Goal: Obtain resource: Obtain resource

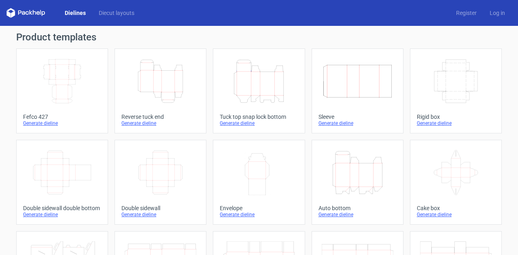
click at [259, 116] on div "Tuck top snap lock bottom" at bounding box center [259, 117] width 78 height 6
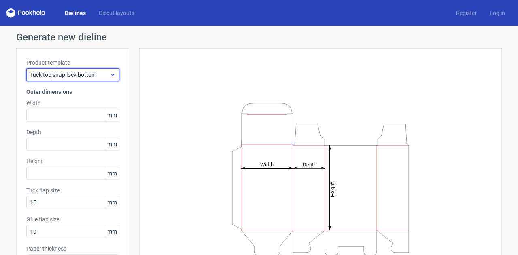
click at [83, 78] on span "Tuck top snap lock bottom" at bounding box center [70, 75] width 80 height 8
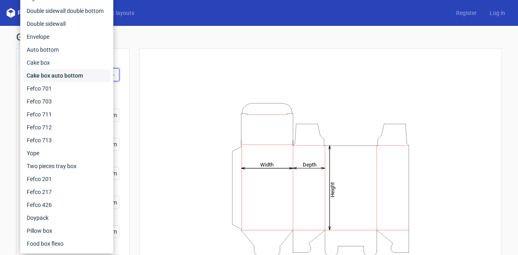
click at [84, 77] on div "Cake box auto bottom" at bounding box center [66, 75] width 87 height 13
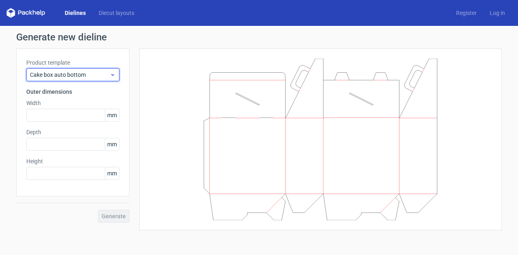
click at [88, 76] on span "Cake box auto bottom" at bounding box center [70, 75] width 80 height 8
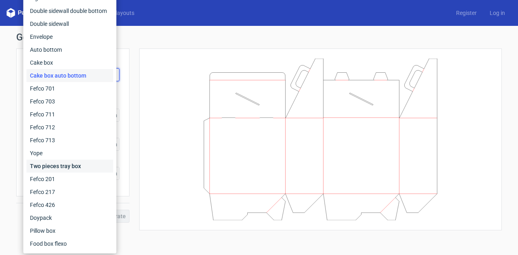
click at [70, 170] on div "Two pieces tray box" at bounding box center [70, 166] width 87 height 13
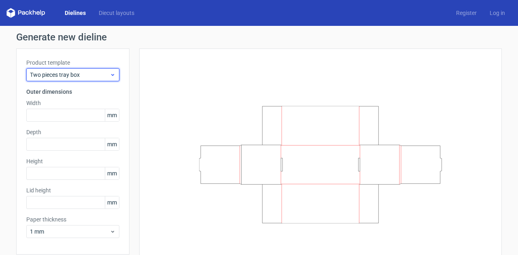
click at [78, 75] on span "Two pieces tray box" at bounding box center [70, 75] width 80 height 8
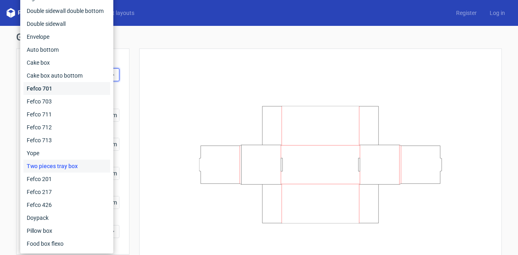
click at [45, 86] on div "Fefco 701" at bounding box center [66, 88] width 87 height 13
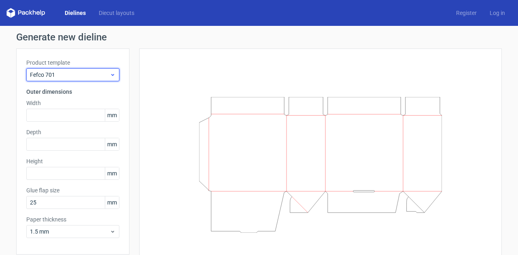
click at [58, 77] on span "Fefco 701" at bounding box center [70, 75] width 80 height 8
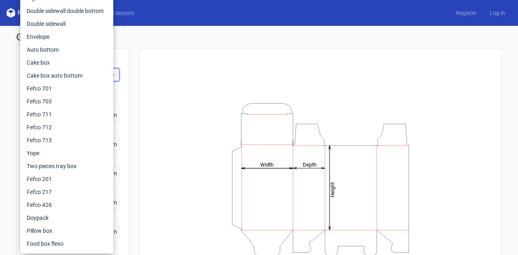
click at [4, 156] on div "Generate new dieline Product template Tuck top snap lock bottom Outer dimension…" at bounding box center [259, 171] width 518 height 291
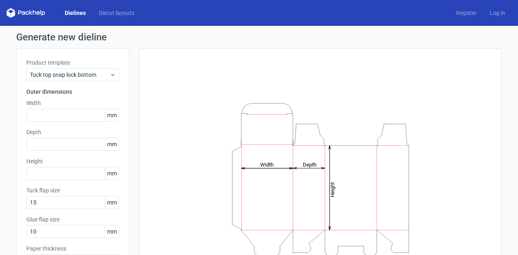
click at [110, 115] on span "mm" at bounding box center [112, 115] width 14 height 12
click at [52, 114] on input "text" at bounding box center [72, 115] width 93 height 13
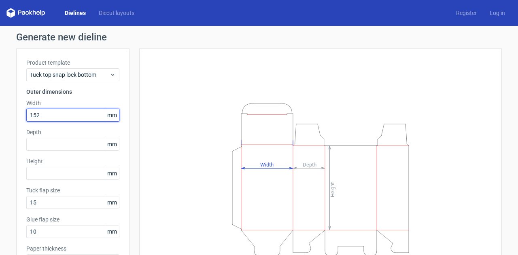
type input "152"
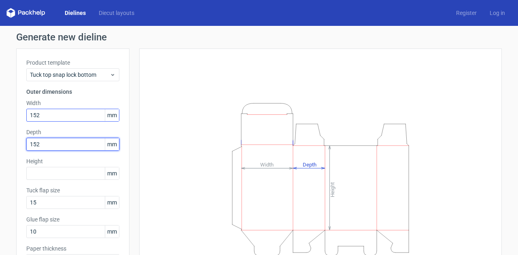
type input "152"
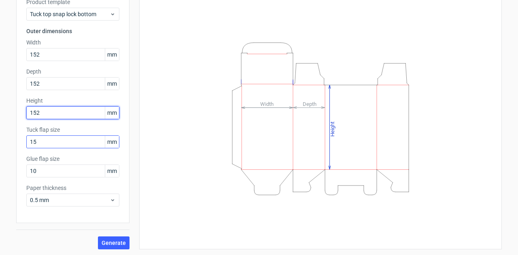
scroll to position [62, 0]
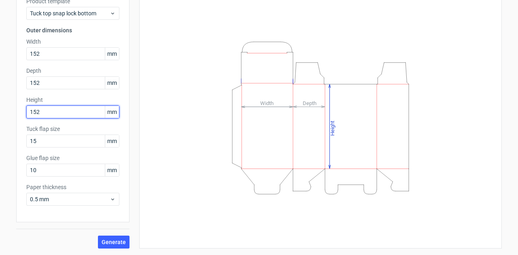
type input "152"
click at [106, 240] on span "Generate" at bounding box center [114, 243] width 24 height 6
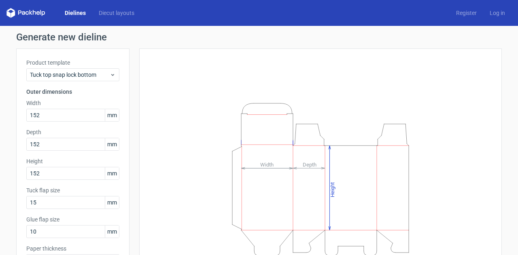
scroll to position [0, 0]
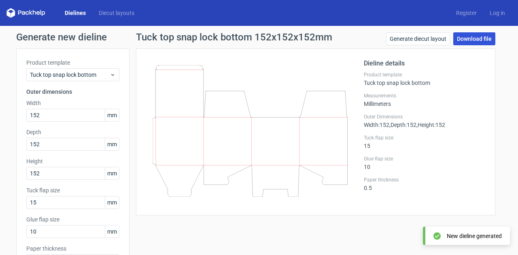
click at [471, 39] on link "Download file" at bounding box center [474, 38] width 42 height 13
